Goal: Entertainment & Leisure: Consume media (video, audio)

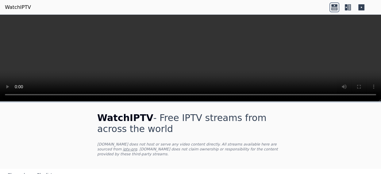
click at [334, 8] on icon at bounding box center [334, 8] width 6 height 3
click at [346, 8] on icon at bounding box center [345, 7] width 3 height 6
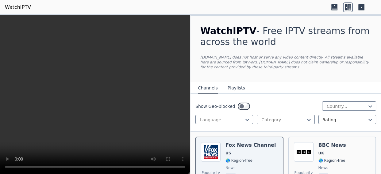
click at [346, 8] on icon at bounding box center [345, 7] width 3 height 6
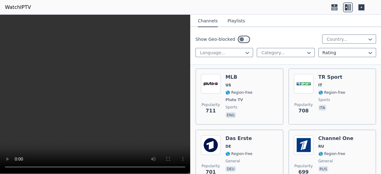
scroll to position [3109, 0]
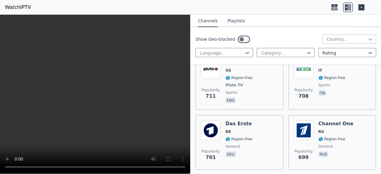
click at [368, 40] on icon at bounding box center [370, 39] width 4 height 2
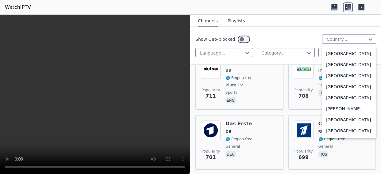
scroll to position [362, 0]
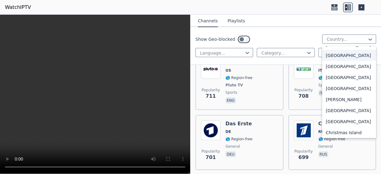
click at [326, 61] on div "[GEOGRAPHIC_DATA]" at bounding box center [349, 55] width 54 height 11
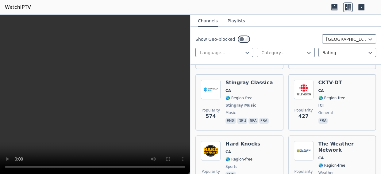
scroll to position [190, 0]
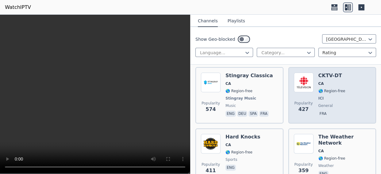
click at [318, 91] on span "🌎 Region-free" at bounding box center [331, 91] width 27 height 5
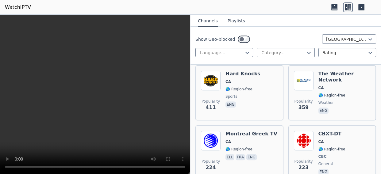
scroll to position [267, 0]
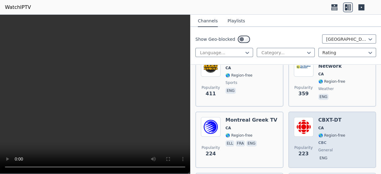
click at [318, 126] on span "CA" at bounding box center [321, 128] width 6 height 5
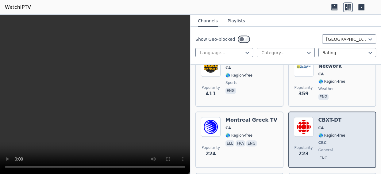
click at [315, 127] on div "Popularity 223 CBXT-DT CA 🌎 Region-free CBC general eng" at bounding box center [332, 139] width 77 height 45
click at [318, 127] on span "CA" at bounding box center [321, 128] width 6 height 5
click at [298, 129] on img at bounding box center [304, 127] width 20 height 20
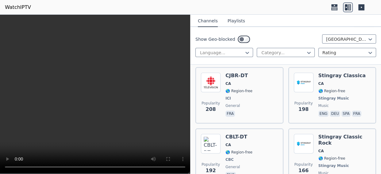
scroll to position [435, 0]
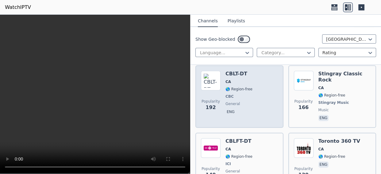
click at [208, 82] on img at bounding box center [211, 81] width 20 height 20
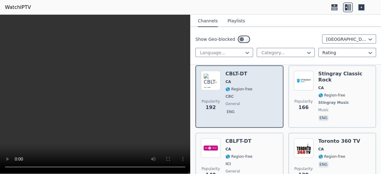
click at [208, 82] on img at bounding box center [211, 81] width 20 height 20
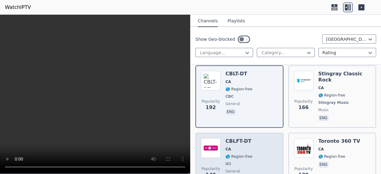
drag, startPoint x: 236, startPoint y: 137, endPoint x: 227, endPoint y: 132, distance: 10.1
click at [236, 138] on div "CBLFT-DT CA 🌎 Region-free ICI general fra" at bounding box center [238, 160] width 27 height 45
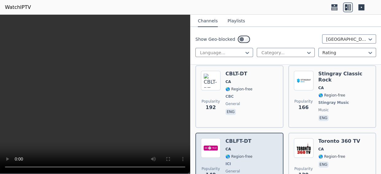
click at [227, 138] on h6 "CBLFT-DT" at bounding box center [238, 141] width 27 height 6
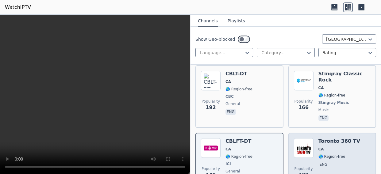
click at [325, 138] on h6 "Toronto 360 TV" at bounding box center [339, 141] width 42 height 6
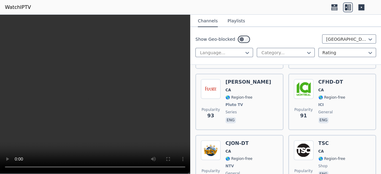
scroll to position [695, 0]
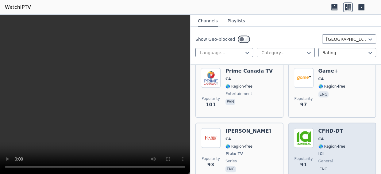
click at [306, 128] on img at bounding box center [304, 138] width 20 height 20
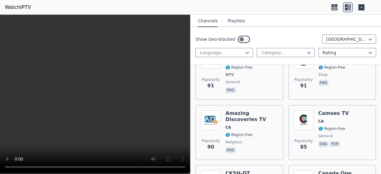
scroll to position [906, 0]
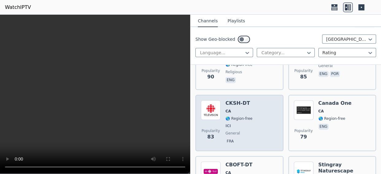
click at [226, 109] on span "CA" at bounding box center [228, 111] width 6 height 5
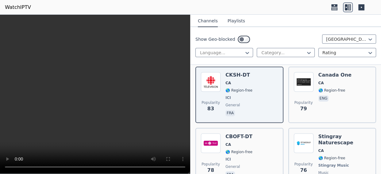
scroll to position [997, 0]
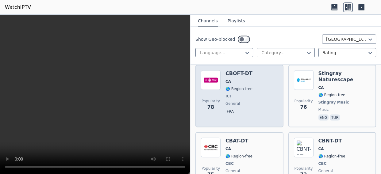
click at [218, 95] on span "Popularity 78" at bounding box center [211, 105] width 20 height 20
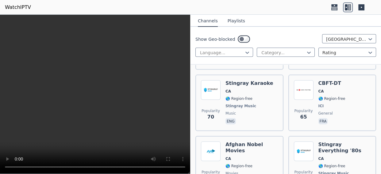
scroll to position [1236, 0]
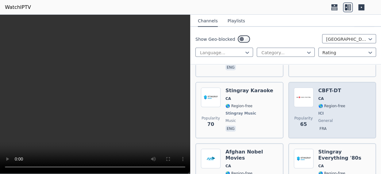
click at [306, 88] on img at bounding box center [304, 98] width 20 height 20
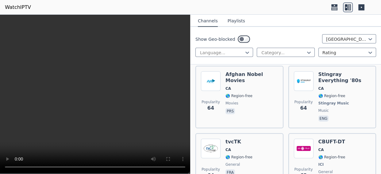
scroll to position [1342, 0]
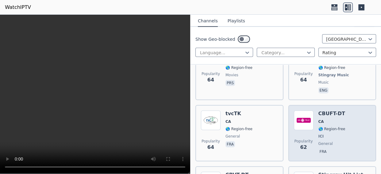
click at [318, 127] on span "🌎 Region-free" at bounding box center [331, 129] width 27 height 5
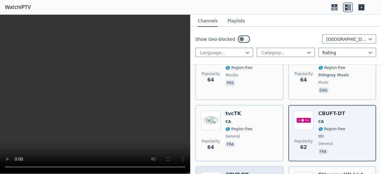
click at [232, 172] on h6 "CBVT-DT" at bounding box center [238, 175] width 27 height 6
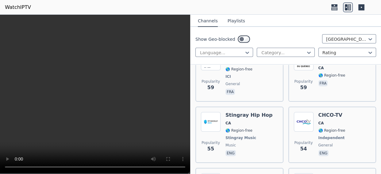
scroll to position [1552, 0]
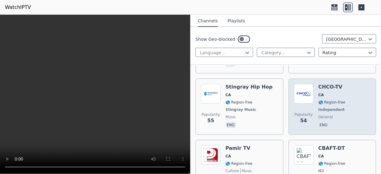
click at [311, 84] on div "Popularity 54 CHCO-TV CA 🌎 Region-free Independent general eng" at bounding box center [332, 106] width 77 height 45
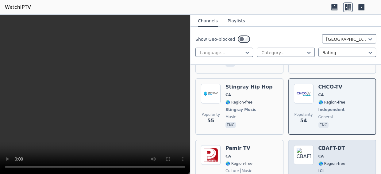
click at [318, 161] on span "🌎 Region-free" at bounding box center [331, 163] width 27 height 5
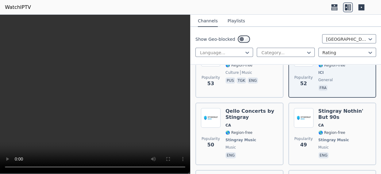
scroll to position [1693, 0]
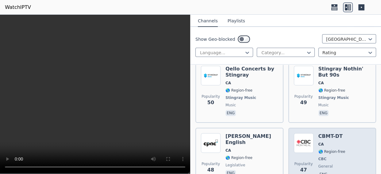
click at [301, 133] on img at bounding box center [304, 143] width 20 height 20
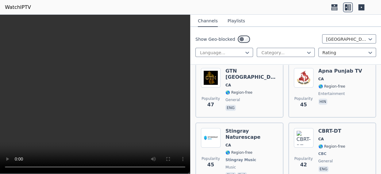
scroll to position [1861, 0]
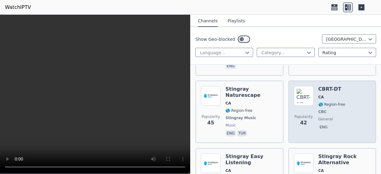
click at [318, 102] on span "🌎 Region-free" at bounding box center [331, 104] width 27 height 5
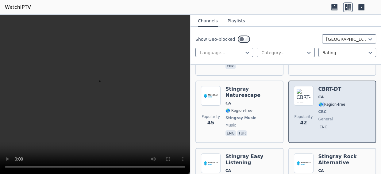
click at [298, 86] on img at bounding box center [304, 96] width 20 height 20
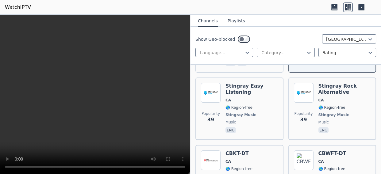
scroll to position [1946, 0]
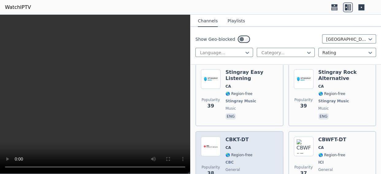
click at [225, 160] on span "CBC" at bounding box center [229, 162] width 8 height 5
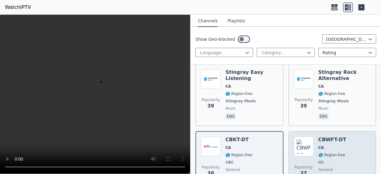
click at [318, 153] on span "🌎 Region-free" at bounding box center [331, 155] width 27 height 5
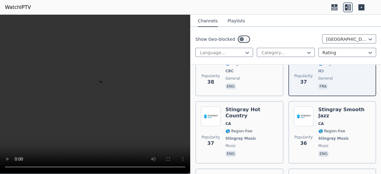
scroll to position [2135, 0]
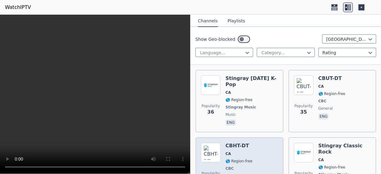
click at [228, 159] on span "🌎 Region-free" at bounding box center [238, 161] width 27 height 5
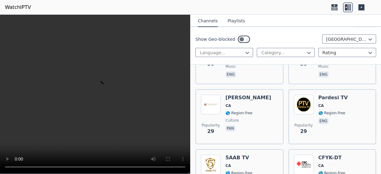
scroll to position [2536, 0]
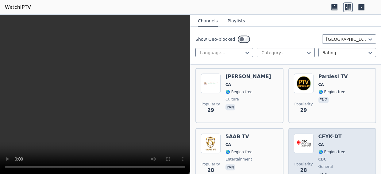
click at [320, 134] on div "CFYK-DT CA 🌎 Region-free CBC general eng" at bounding box center [331, 156] width 27 height 45
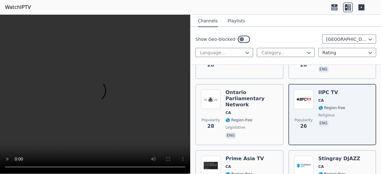
scroll to position [2655, 0]
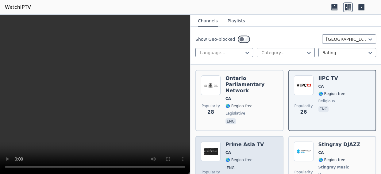
click at [236, 142] on h6 "Prime Asia TV" at bounding box center [244, 145] width 38 height 6
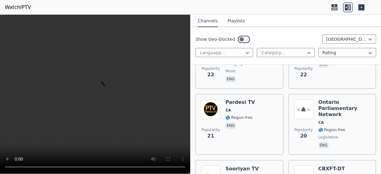
scroll to position [3013, 0]
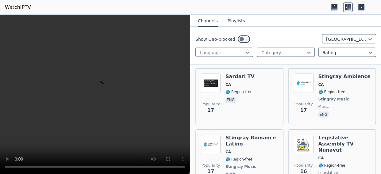
scroll to position [3336, 0]
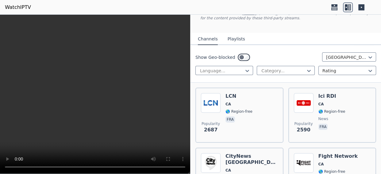
scroll to position [0, 0]
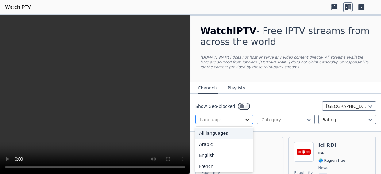
click at [245, 120] on icon at bounding box center [247, 120] width 4 height 2
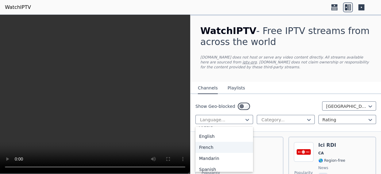
scroll to position [23, 0]
click at [211, 147] on div "French" at bounding box center [224, 143] width 58 height 11
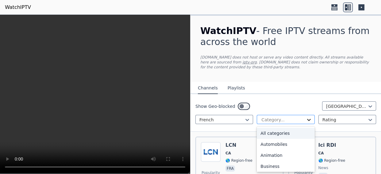
click at [306, 119] on icon at bounding box center [308, 120] width 6 height 6
click at [278, 133] on div "All categories" at bounding box center [285, 133] width 58 height 11
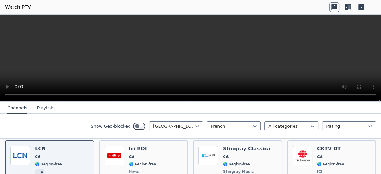
scroll to position [74, 0]
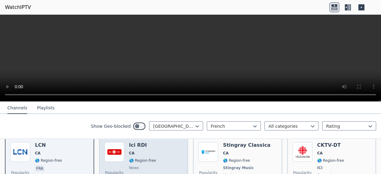
click at [126, 150] on div "Popularity 2590 Ici RDI CA 🌎 Region-free news fra" at bounding box center [143, 164] width 78 height 45
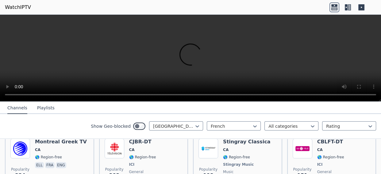
scroll to position [127, 0]
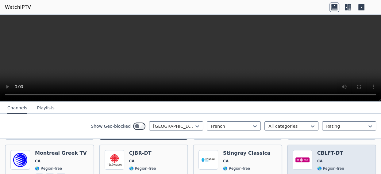
click at [308, 161] on div "Popularity 151 CBLFT-DT CA 🌎 Region-free ICI general fra" at bounding box center [331, 172] width 78 height 45
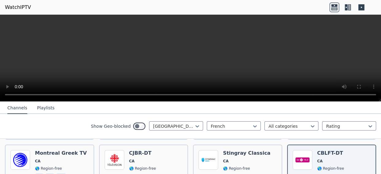
click at [345, 6] on icon at bounding box center [345, 7] width 3 height 6
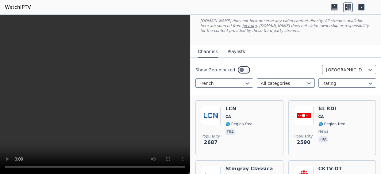
scroll to position [14, 0]
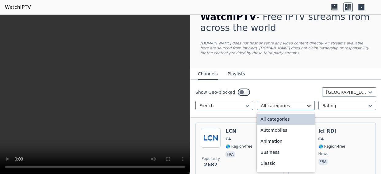
click at [306, 108] on icon at bounding box center [308, 106] width 6 height 6
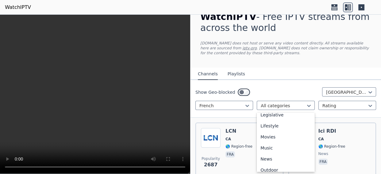
scroll to position [175, 0]
